Goal: Find contact information: Find contact information

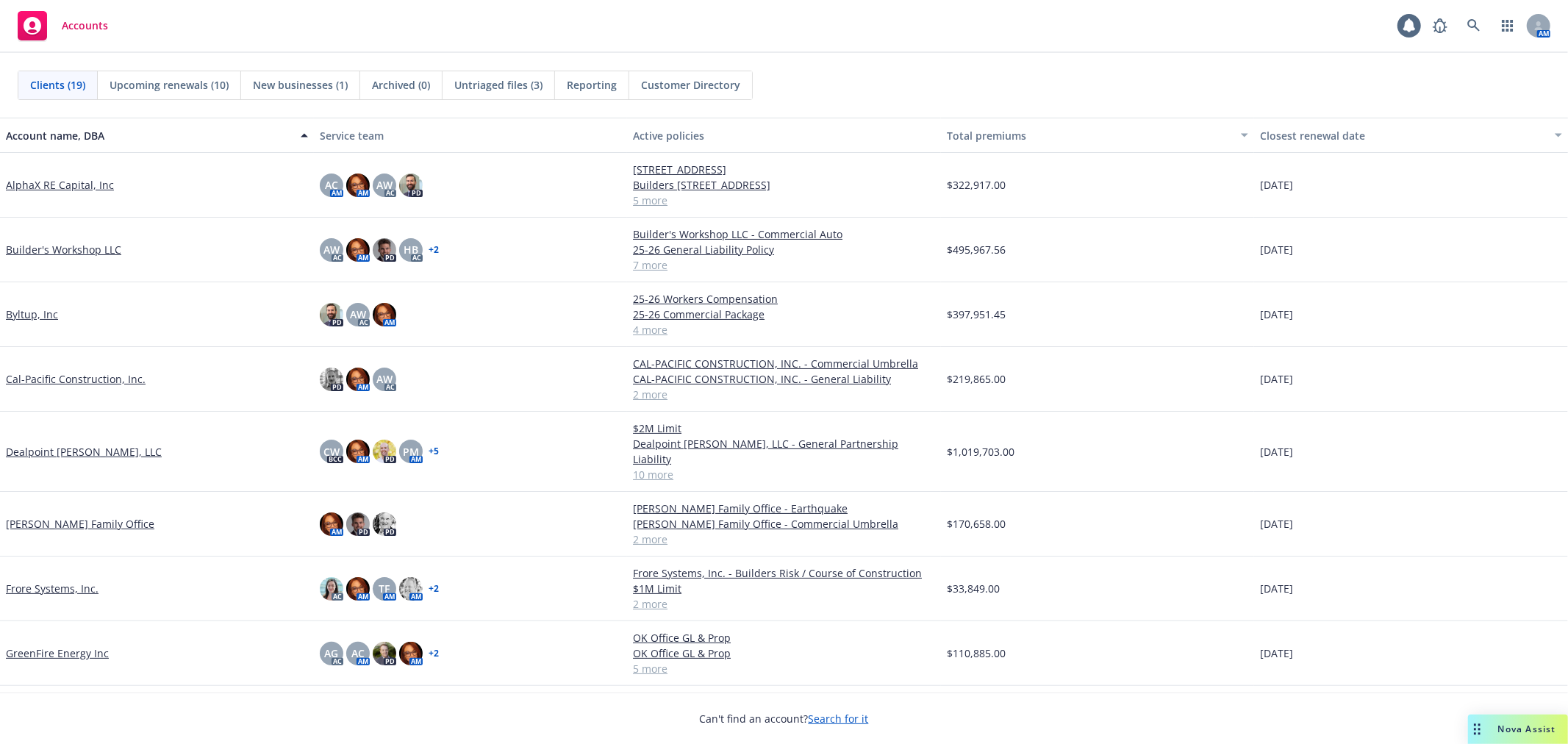
click at [1492, 732] on div "Nova Assist" at bounding box center [1527, 729] width 82 height 13
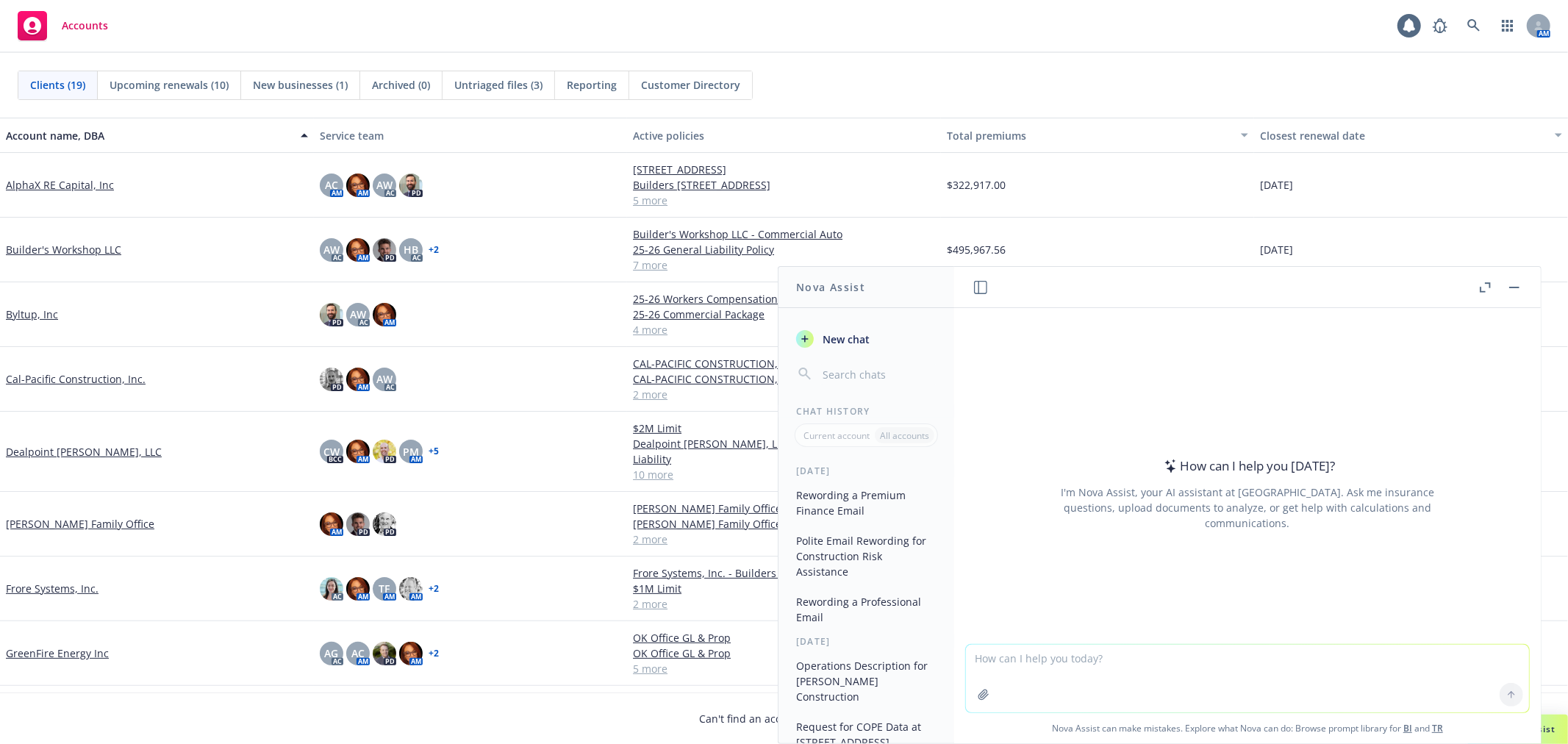
click at [1118, 657] on textarea at bounding box center [1247, 678] width 563 height 68
paste textarea "Hi Steve, Following up – we will also need the building sq. ft. as well. Can yo…"
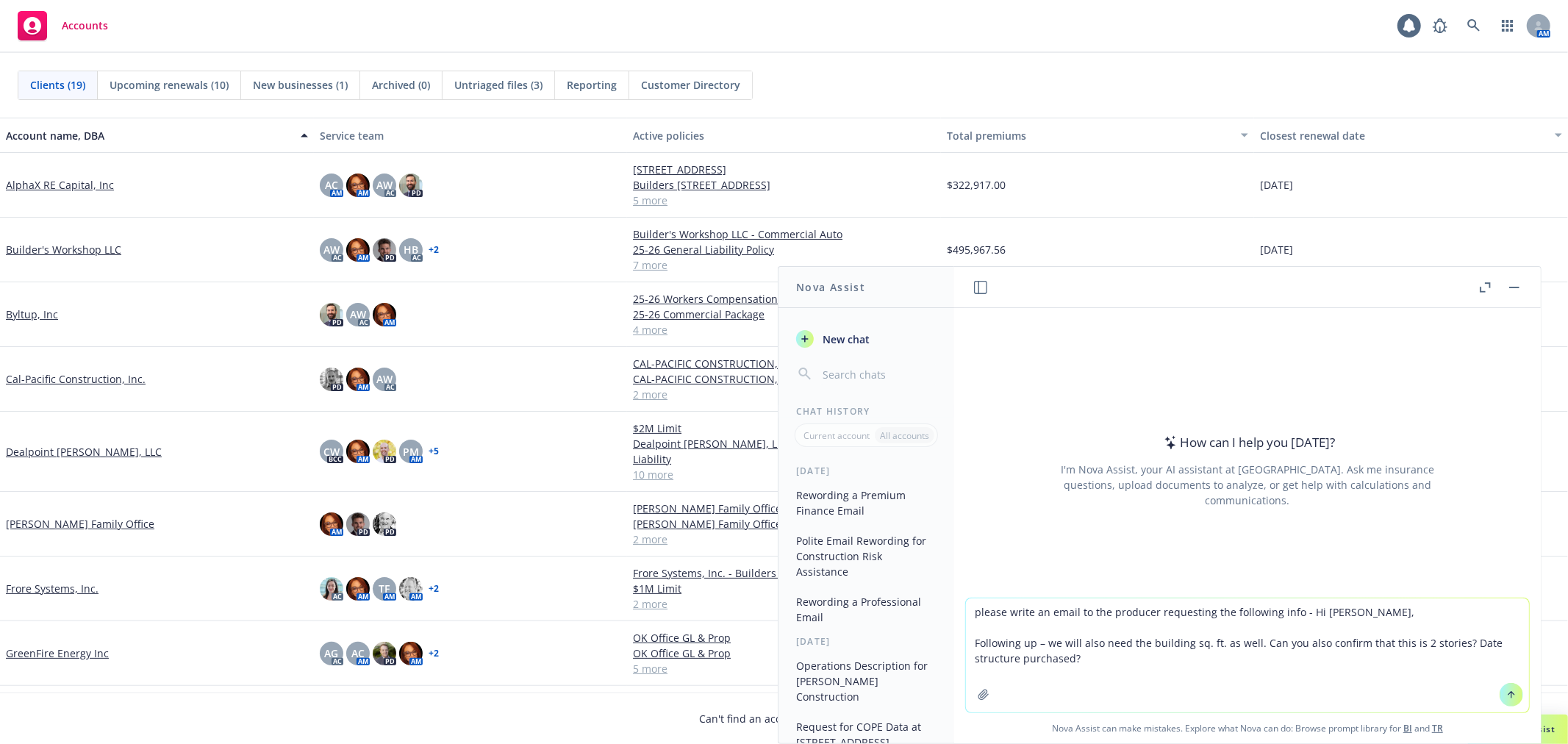
click at [1044, 642] on textarea "please write an email to the producer requesting the following info - Hi Steve,…" at bounding box center [1247, 656] width 563 height 114
type textarea "please write an email to the producer requesting the following info - Hi Steve,…"
click at [1508, 694] on icon at bounding box center [1510, 694] width 6 height 3
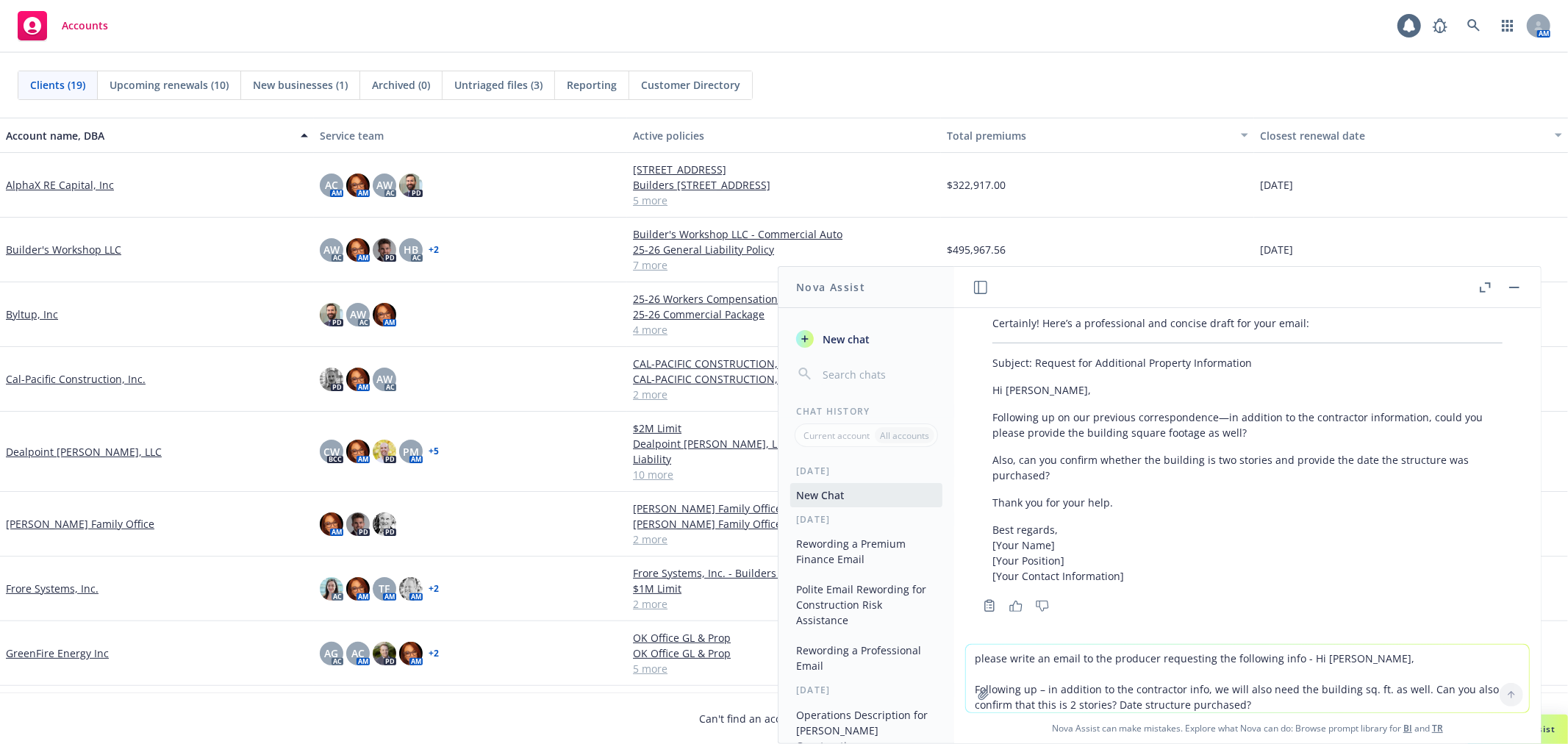
scroll to position [105, 0]
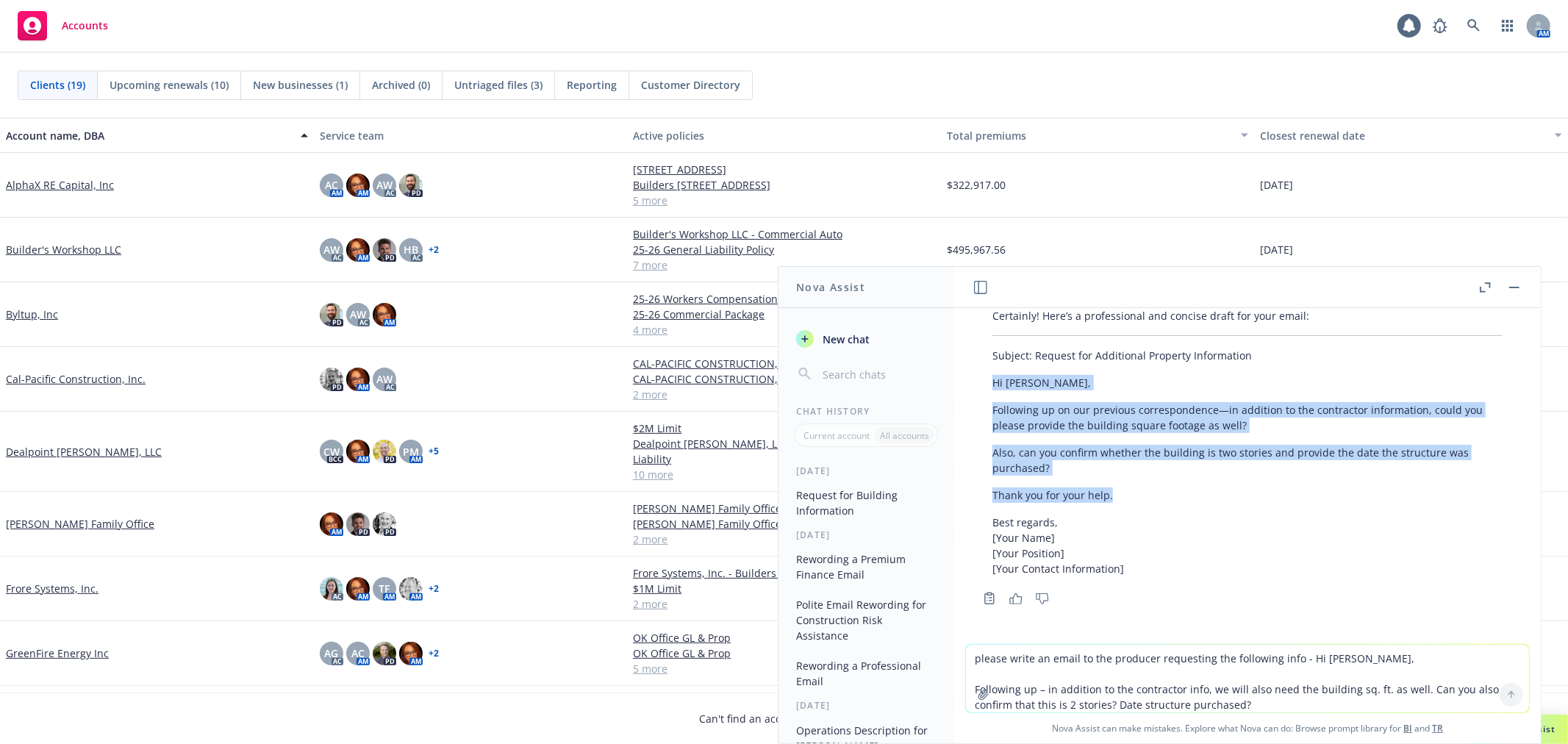
drag, startPoint x: 993, startPoint y: 383, endPoint x: 1120, endPoint y: 499, distance: 172.0
click at [1120, 499] on div "Certainly! Here’s a professional and concise draft for your email: Subject: Req…" at bounding box center [1247, 442] width 539 height 280
copy div "Hi Steve, Following up on our previous correspondence—in addition to the contra…"
click at [1257, 429] on p "Following up on our previous correspondence—in addition to the contractor infor…" at bounding box center [1247, 417] width 510 height 31
drag, startPoint x: 1067, startPoint y: 465, endPoint x: 1221, endPoint y: 414, distance: 162.2
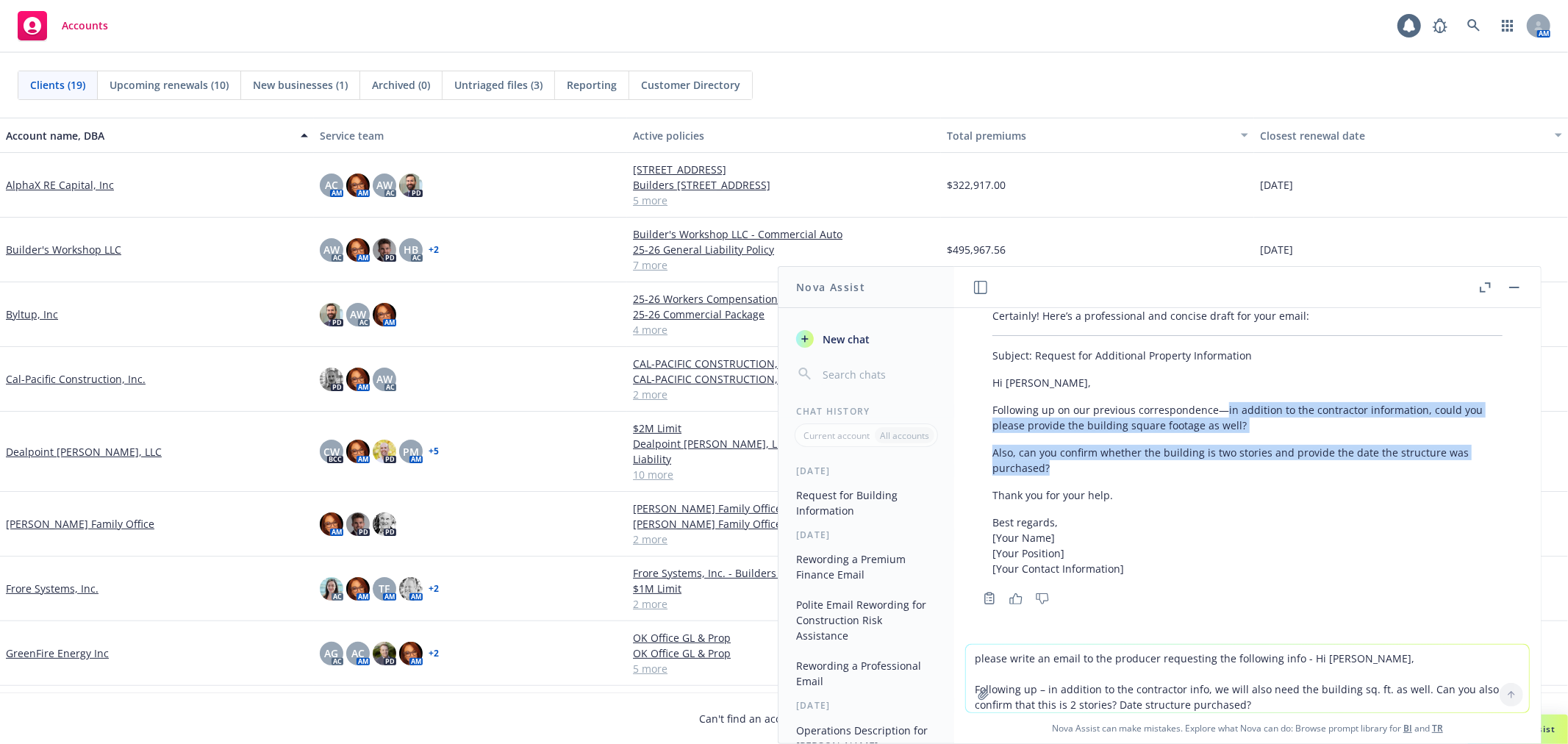
click at [1221, 414] on div "Certainly! Here’s a professional and concise draft for your email: Subject: Req…" at bounding box center [1247, 442] width 539 height 280
copy div "in addition to the contractor information, could you please provide the buildin…"
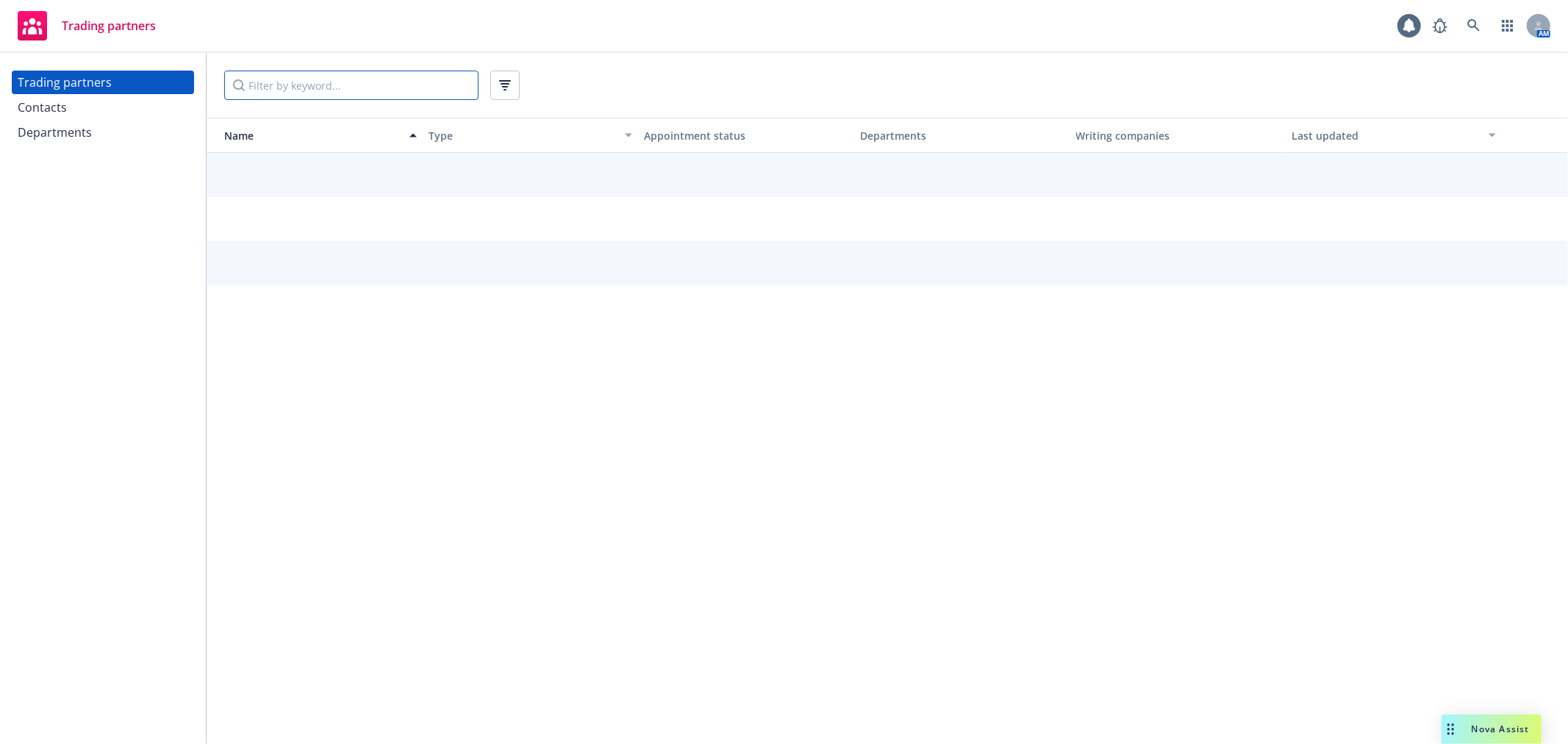
click at [421, 83] on input "Filter by keyword..." at bounding box center [351, 85] width 254 height 29
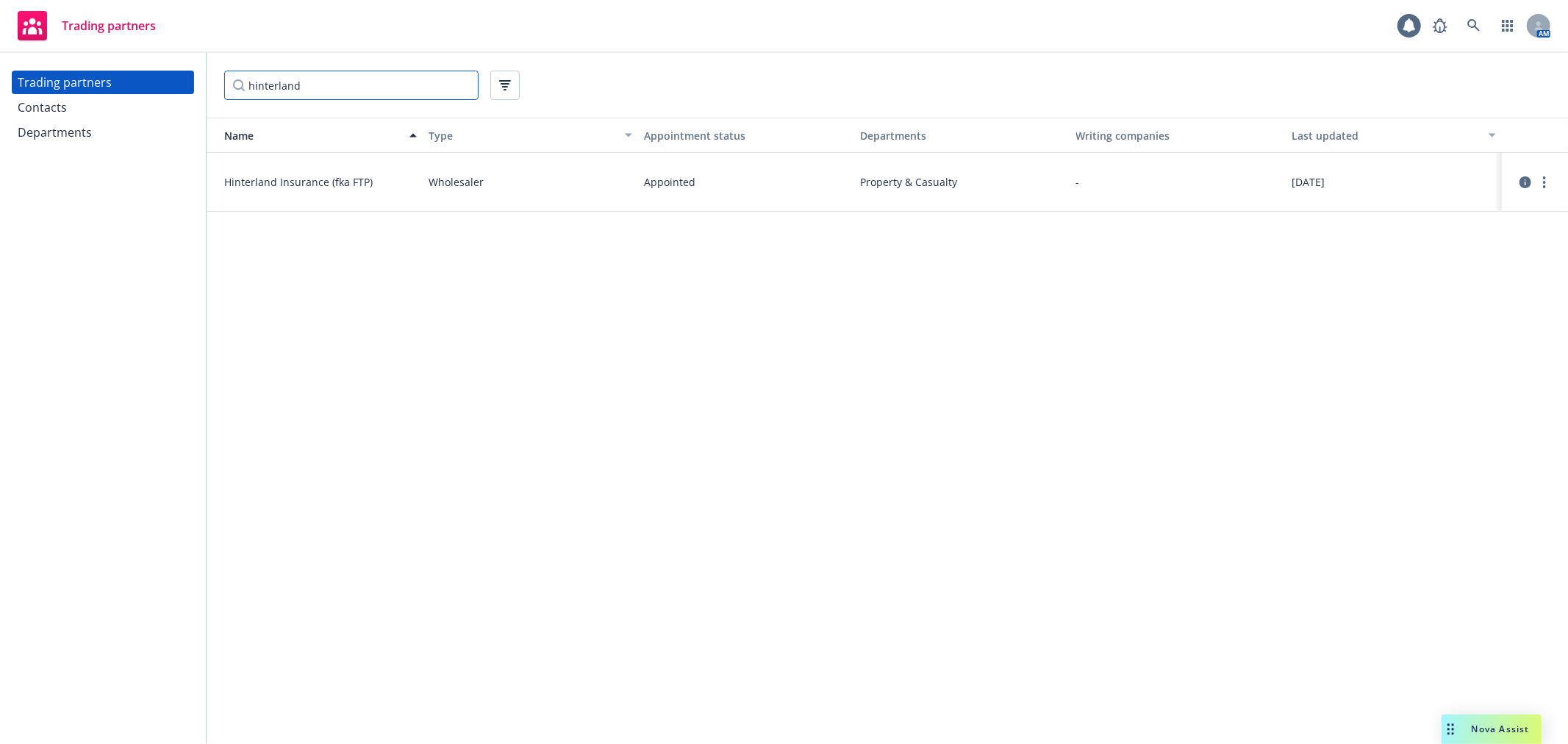
type input "hinterland"
click at [765, 179] on div "Appointed" at bounding box center [745, 182] width 216 height 59
click at [1537, 178] on link "more" at bounding box center [1544, 182] width 18 height 18
click at [1492, 214] on link "View contacts" at bounding box center [1470, 212] width 164 height 29
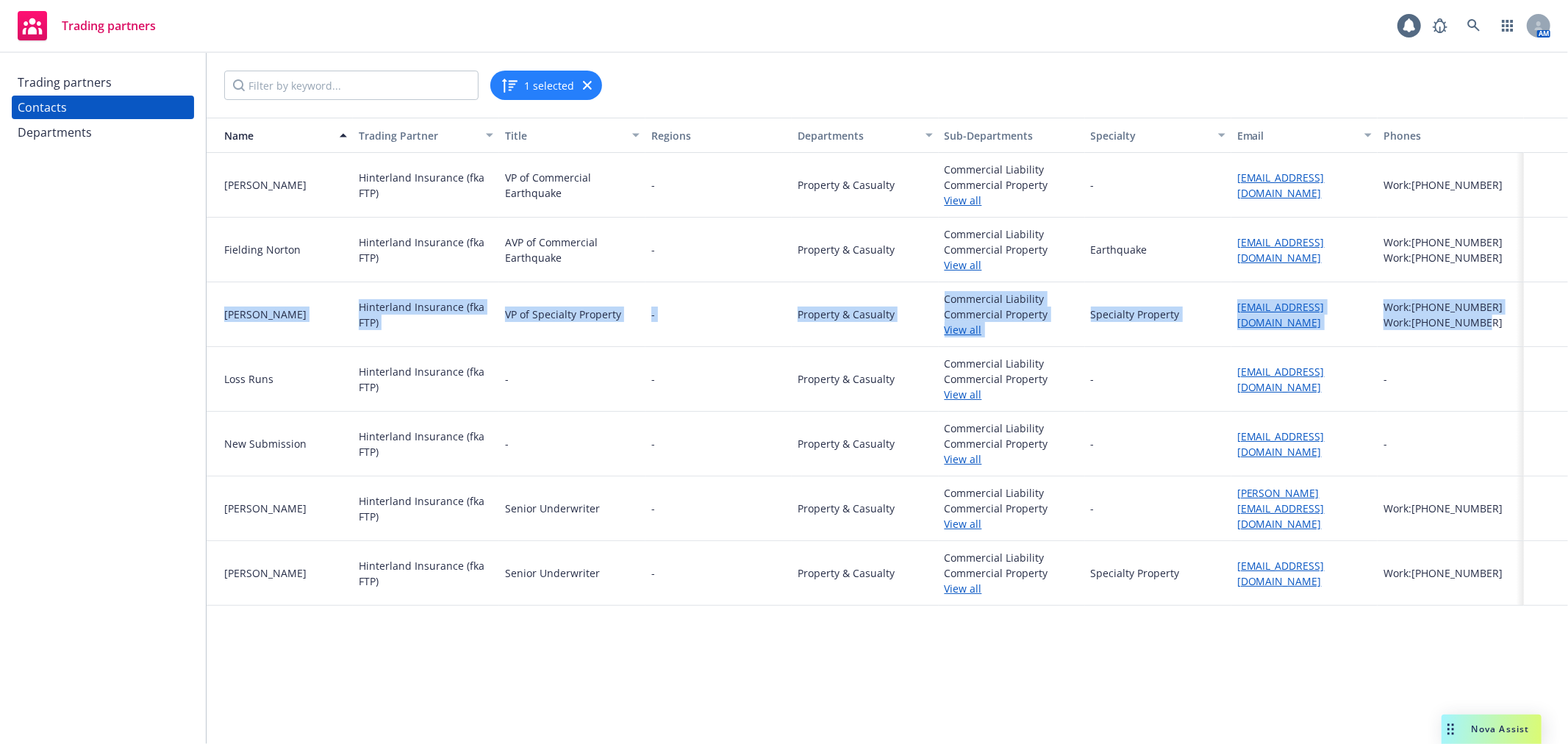
drag, startPoint x: 217, startPoint y: 316, endPoint x: 1503, endPoint y: 322, distance: 1286.0
click at [1503, 322] on div "[PERSON_NAME] Hinterland Insurance (fka FTP) VP of Specialty Property - Propert…" at bounding box center [887, 315] width 1361 height 65
copy div "[PERSON_NAME] Hinterland Insurance (fka FTP) VP of Specialty Property - Propert…"
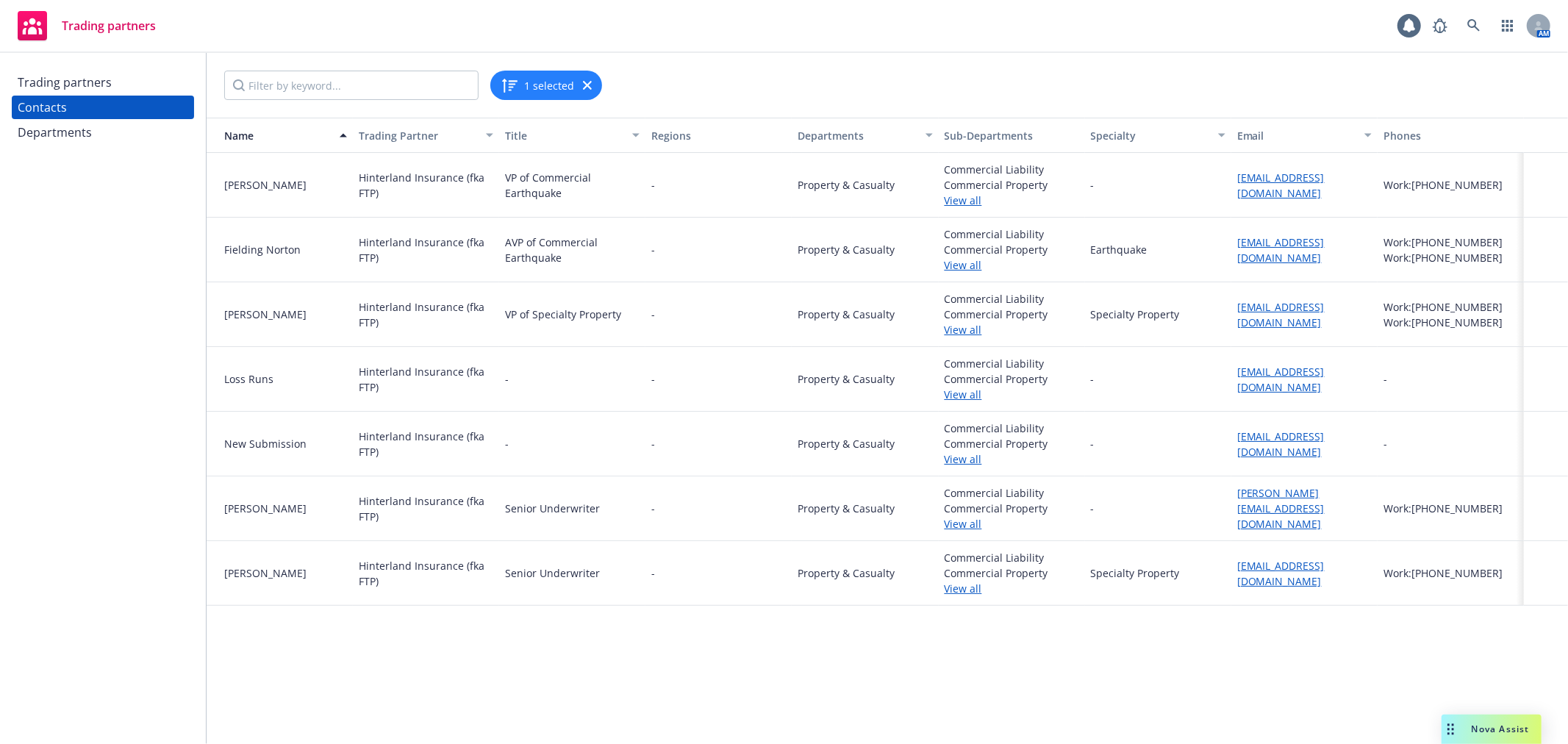
click at [221, 439] on div "New Submission" at bounding box center [279, 444] width 134 height 16
click at [228, 512] on div "[PERSON_NAME]" at bounding box center [285, 508] width 123 height 16
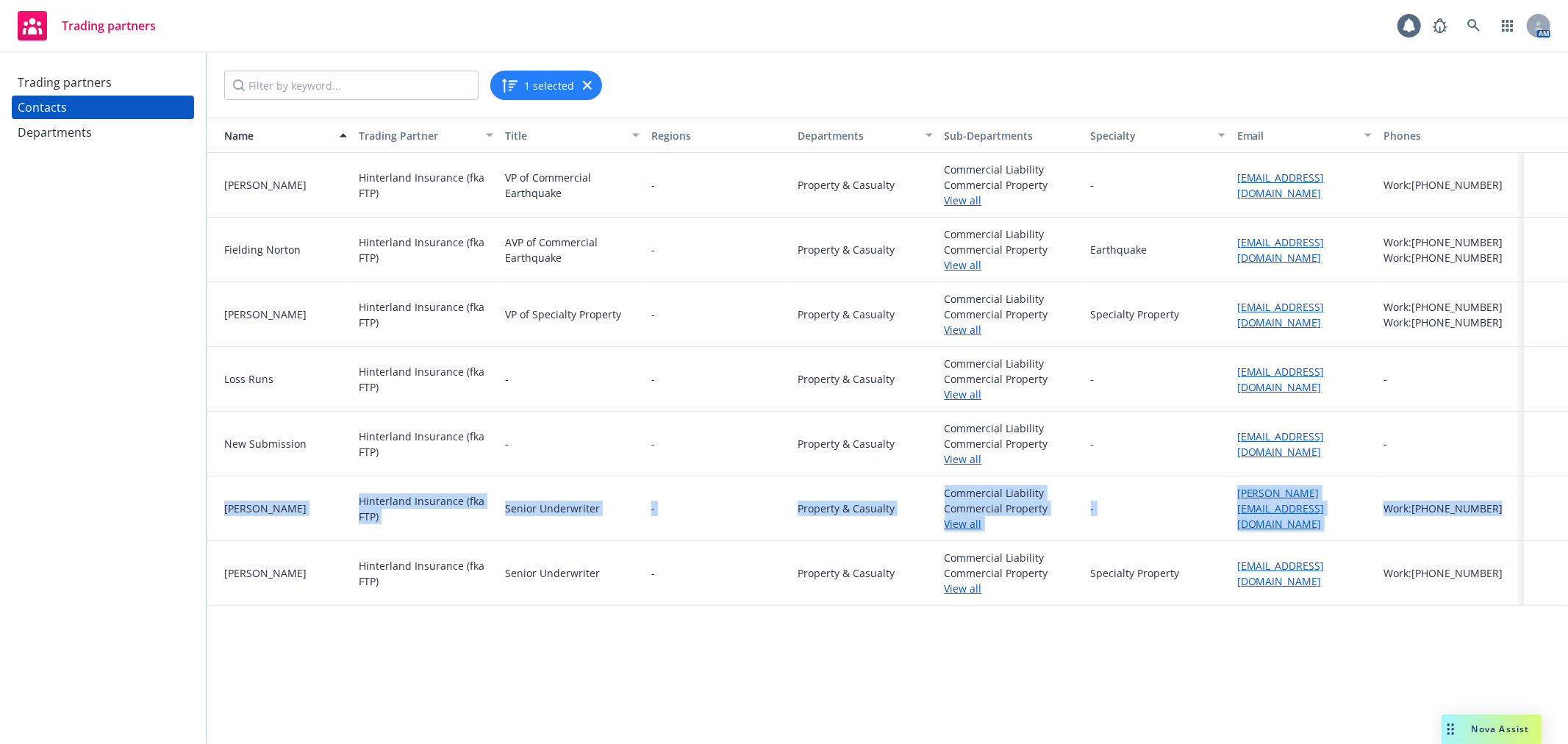
drag, startPoint x: 219, startPoint y: 505, endPoint x: 1517, endPoint y: 518, distance: 1298.1
click at [1517, 518] on div "[PERSON_NAME] Hinterland Insurance (fka FTP) Senior Underwriter - Property & Ca…" at bounding box center [887, 509] width 1361 height 65
copy div "[PERSON_NAME] Hinterland Insurance (fka FTP) Senior Underwriter - Property & Ca…"
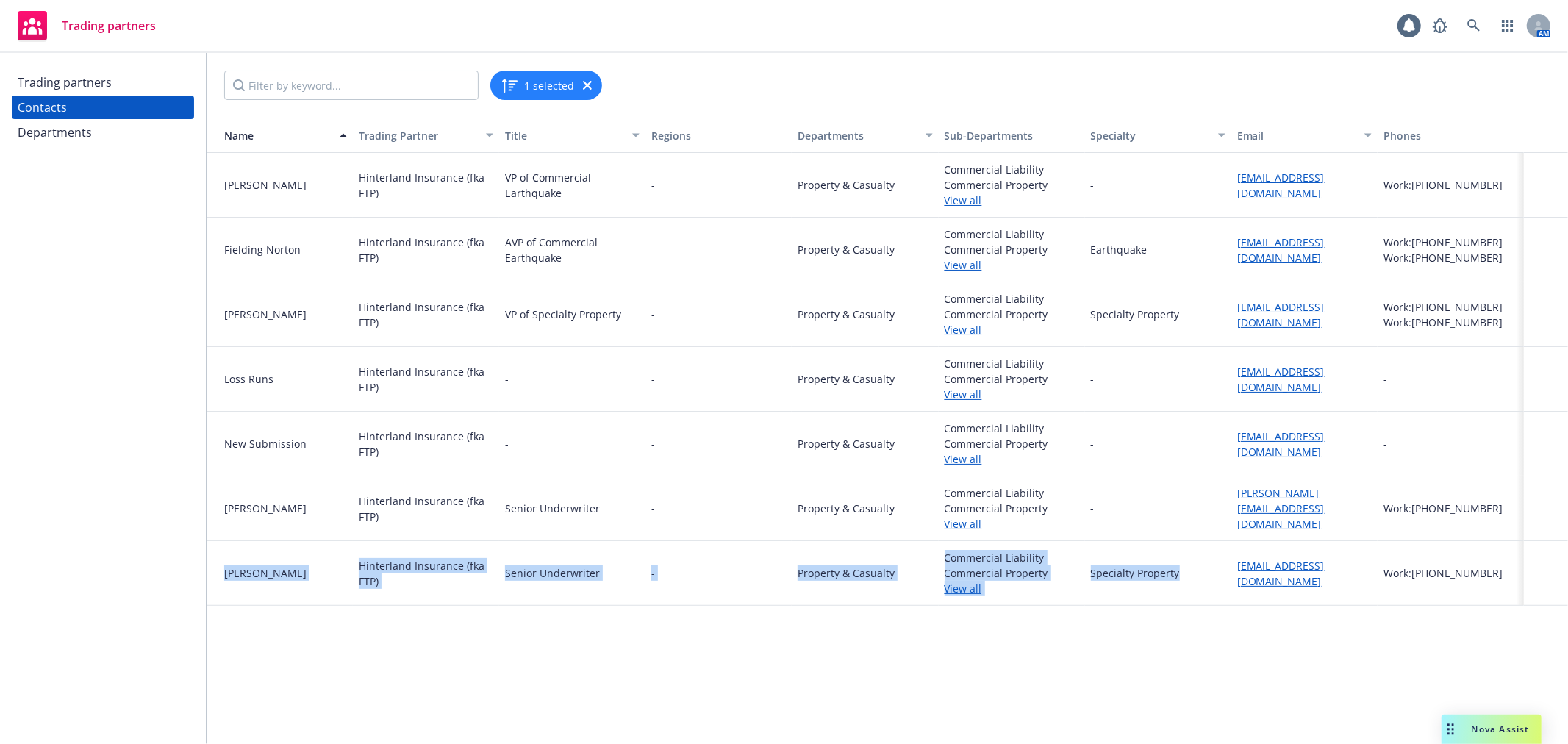
drag, startPoint x: 225, startPoint y: 569, endPoint x: 1210, endPoint y: 567, distance: 985.0
click at [1210, 567] on div "[PERSON_NAME] Hinterland Insurance (fka FTP) Senior Underwriter - Property & Ca…" at bounding box center [887, 574] width 1361 height 65
